Goal: Information Seeking & Learning: Learn about a topic

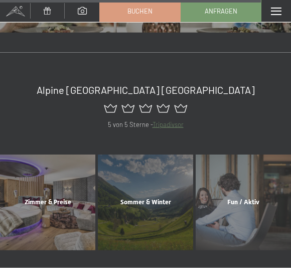
scroll to position [3950, 0]
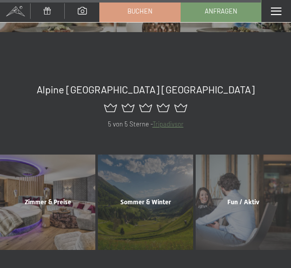
click at [153, 155] on div "Sommer & Winter Mehr erfahren" at bounding box center [146, 202] width 98 height 95
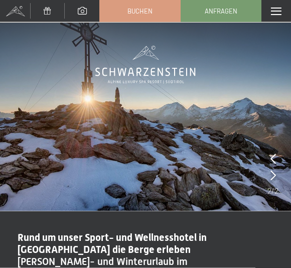
scroll to position [13, 0]
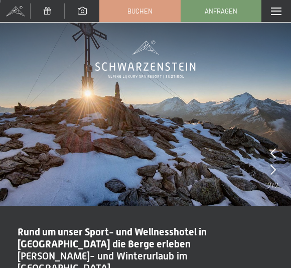
click at [274, 10] on span at bounding box center [276, 12] width 11 height 8
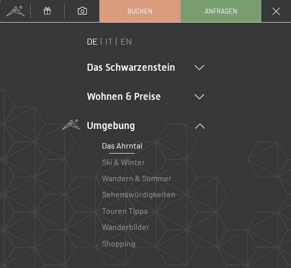
click at [150, 100] on li "Wohnen & Preise Inklusivleistungen Zimmer & Preise Liste Angebote Liste Familie…" at bounding box center [146, 96] width 118 height 14
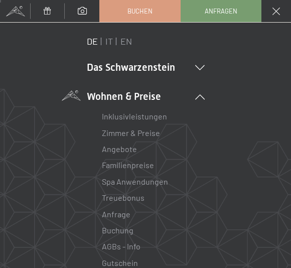
click at [135, 133] on link "Zimmer & Preise" at bounding box center [131, 133] width 58 height 10
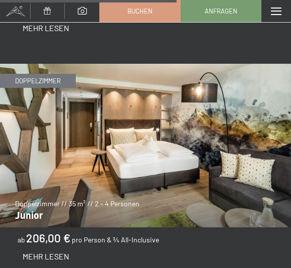
scroll to position [2587, 0]
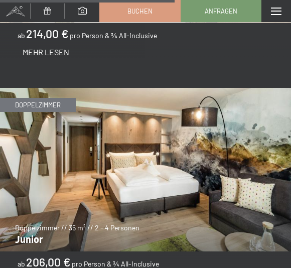
click at [155, 143] on img at bounding box center [145, 170] width 291 height 164
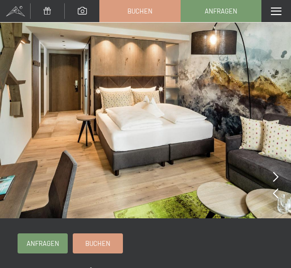
click at [274, 180] on icon at bounding box center [276, 177] width 6 height 10
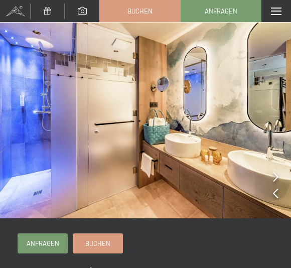
click at [273, 174] on icon at bounding box center [276, 177] width 6 height 10
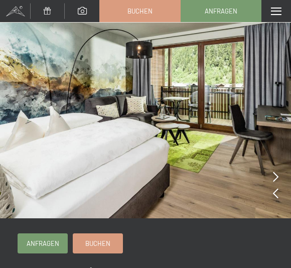
click at [273, 171] on div at bounding box center [276, 177] width 6 height 14
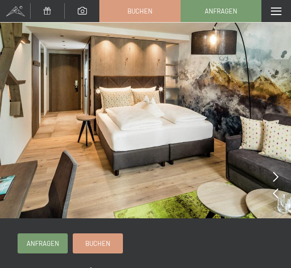
click at [276, 172] on icon at bounding box center [276, 177] width 6 height 10
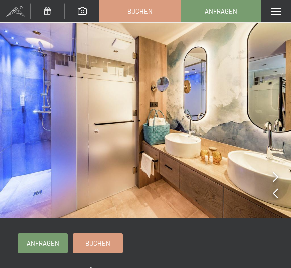
click at [274, 175] on icon at bounding box center [276, 177] width 6 height 10
